Goal: Contribute content

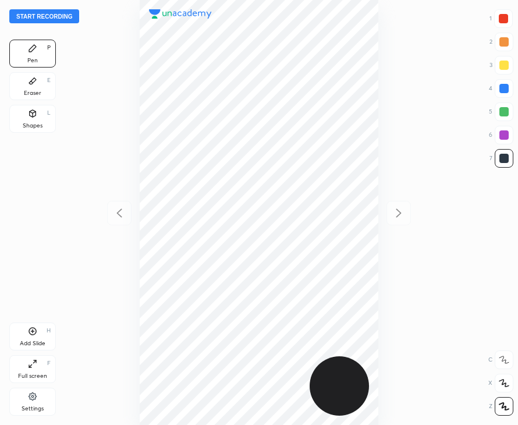
scroll to position [425, 332]
click at [72, 19] on button "Start recording" at bounding box center [44, 16] width 70 height 14
click at [498, 20] on div at bounding box center [502, 18] width 9 height 9
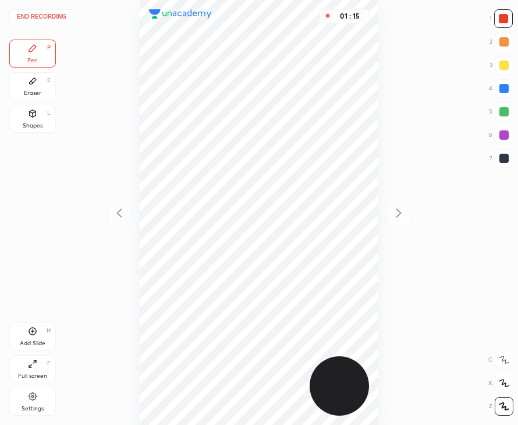
click at [37, 341] on div "Add Slide" at bounding box center [33, 343] width 26 height 6
click at [120, 212] on icon at bounding box center [119, 213] width 14 height 14
click at [398, 211] on icon at bounding box center [398, 213] width 5 height 9
click at [38, 337] on div "Add Slide H" at bounding box center [32, 336] width 47 height 28
click at [501, 161] on div at bounding box center [503, 158] width 9 height 9
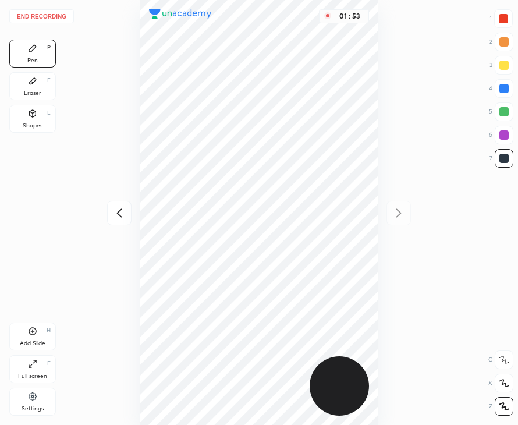
click at [498, 17] on div at bounding box center [503, 18] width 19 height 19
click at [501, 162] on div at bounding box center [503, 158] width 9 height 9
click at [28, 337] on div "Add Slide H" at bounding box center [32, 336] width 47 height 28
click at [60, 15] on button "End recording" at bounding box center [41, 16] width 65 height 14
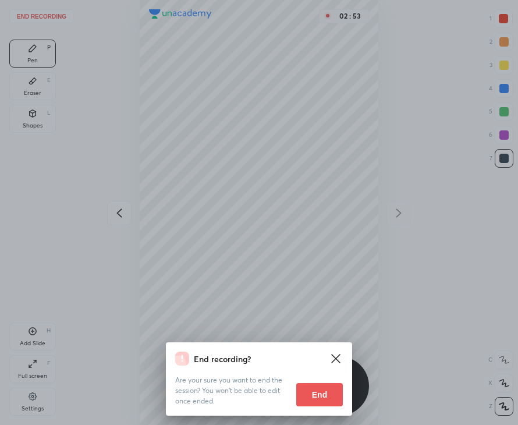
click at [307, 390] on button "End" at bounding box center [319, 394] width 47 height 23
